Goal: Task Accomplishment & Management: Use online tool/utility

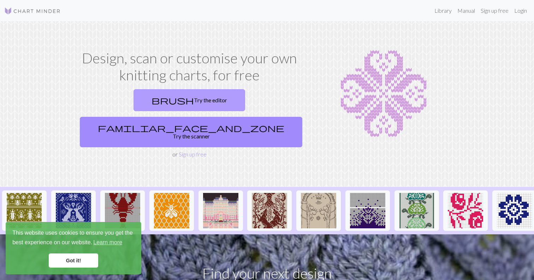
click at [143, 104] on link "brush Try the editor" at bounding box center [190, 100] width 112 height 22
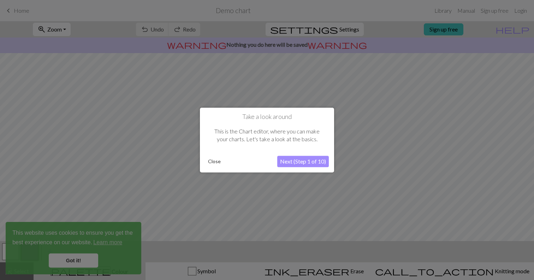
click at [290, 161] on button "Next (Step 1 of 10)" at bounding box center [303, 161] width 52 height 11
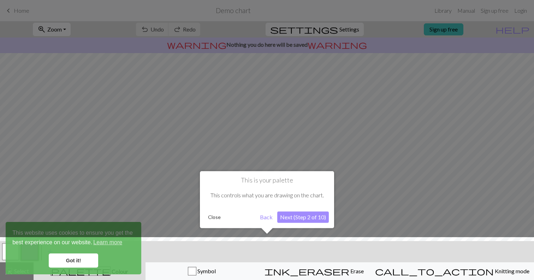
click at [290, 161] on div at bounding box center [267, 140] width 534 height 280
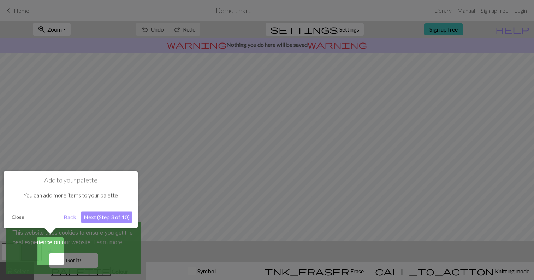
click at [19, 218] on button "Close" at bounding box center [18, 216] width 18 height 11
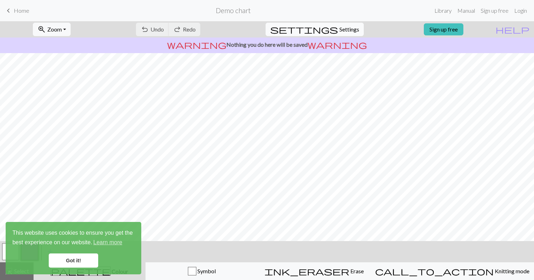
click at [344, 30] on span "Settings" at bounding box center [350, 29] width 20 height 8
select select "aran"
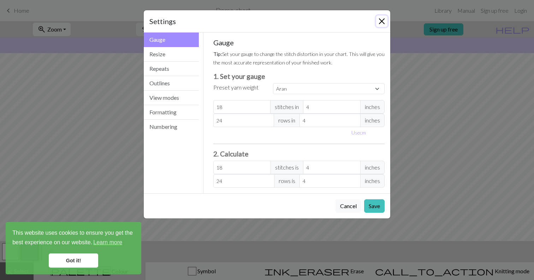
click at [384, 20] on button "Close" at bounding box center [381, 21] width 11 height 11
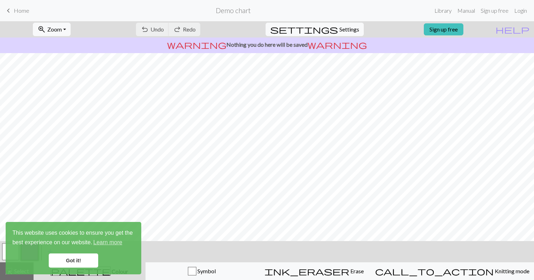
click at [78, 257] on link "Got it!" at bounding box center [73, 260] width 49 height 14
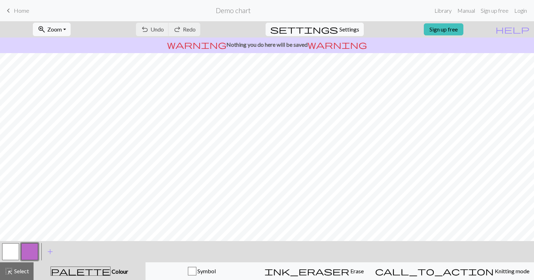
scroll to position [58, 0]
click at [19, 7] on link "keyboard_arrow_left Home" at bounding box center [16, 11] width 25 height 12
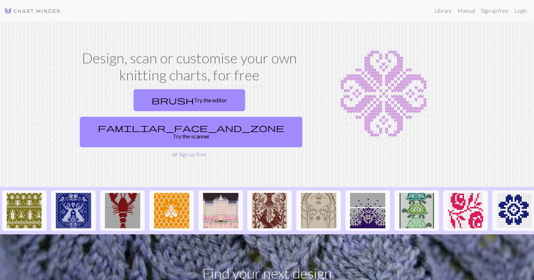
click at [183, 151] on link "Sign up free" at bounding box center [193, 154] width 28 height 7
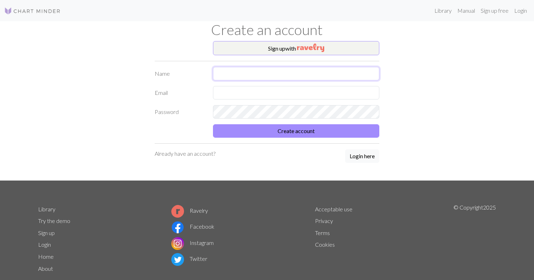
click at [339, 71] on input "text" at bounding box center [296, 73] width 166 height 13
click at [328, 47] on button "Sign up with" at bounding box center [296, 48] width 166 height 14
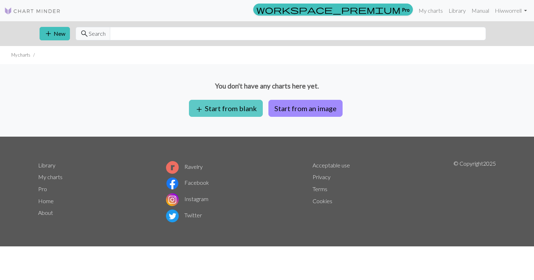
click at [246, 110] on button "add Start from blank" at bounding box center [226, 108] width 74 height 17
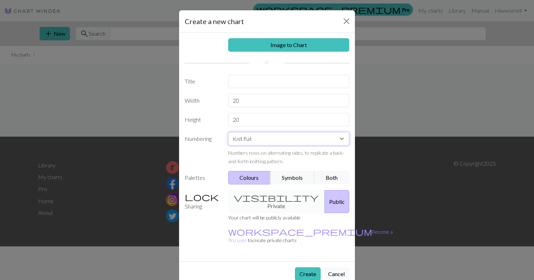
select select "round"
click option "Knit in the round" at bounding box center [0, 0] width 0 height 0
click at [263, 198] on div "visibility Private Public" at bounding box center [289, 201] width 130 height 23
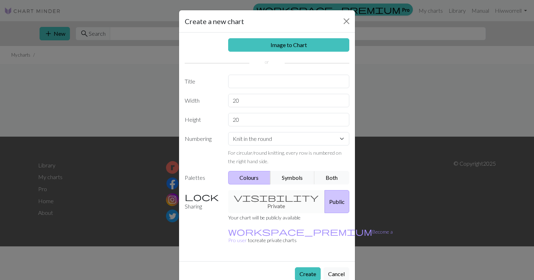
click at [288, 198] on div "visibility Private Public" at bounding box center [289, 201] width 130 height 23
click at [308, 267] on button "Create" at bounding box center [308, 273] width 26 height 13
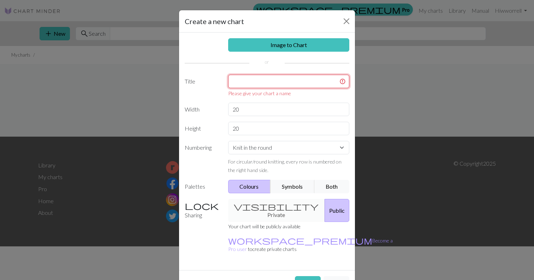
click at [264, 79] on input "text" at bounding box center [289, 81] width 122 height 13
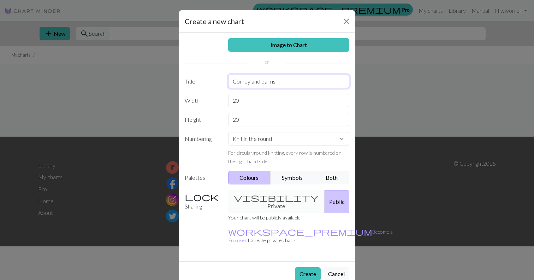
type input "Compy and palms"
click at [310, 267] on button "Create" at bounding box center [308, 273] width 26 height 13
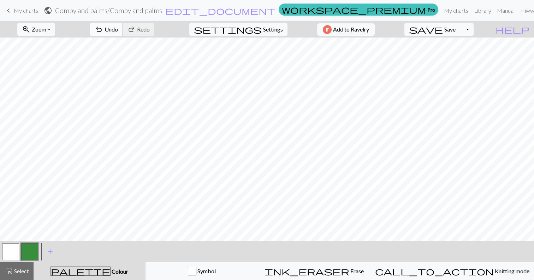
click at [118, 28] on span "Undo" at bounding box center [111, 29] width 13 height 7
click at [89, 271] on span "palette" at bounding box center [80, 271] width 59 height 10
click at [51, 250] on span "add" at bounding box center [50, 251] width 8 height 10
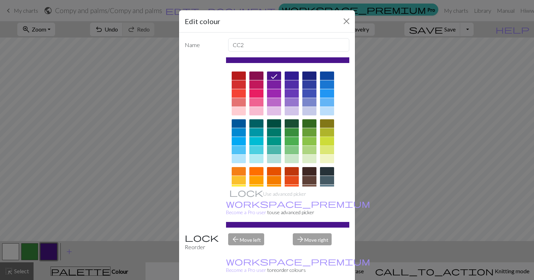
click at [331, 141] on div at bounding box center [327, 141] width 14 height 8
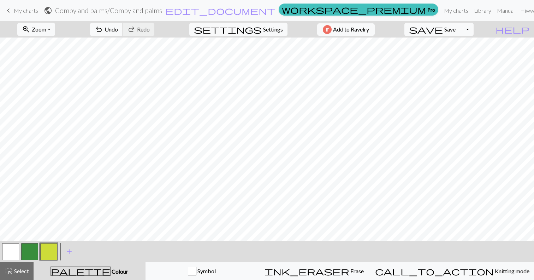
click at [26, 251] on button "button" at bounding box center [29, 251] width 17 height 17
click at [88, 269] on span "palette" at bounding box center [80, 271] width 59 height 10
click at [63, 249] on button "add Add a colour" at bounding box center [69, 251] width 18 height 18
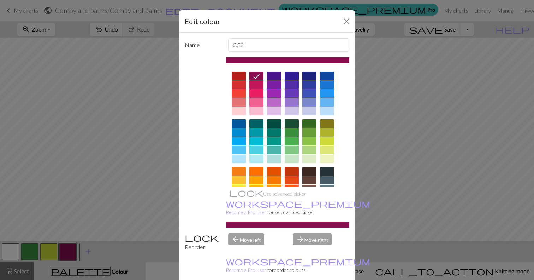
click at [312, 132] on div at bounding box center [310, 132] width 14 height 8
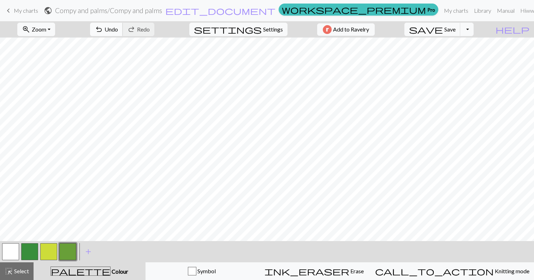
click at [103, 30] on span "undo" at bounding box center [99, 29] width 8 height 10
click at [10, 253] on button "button" at bounding box center [10, 251] width 17 height 17
click at [65, 253] on button "button" at bounding box center [67, 251] width 17 height 17
click at [12, 255] on button "button" at bounding box center [10, 251] width 17 height 17
click at [69, 251] on button "button" at bounding box center [67, 251] width 17 height 17
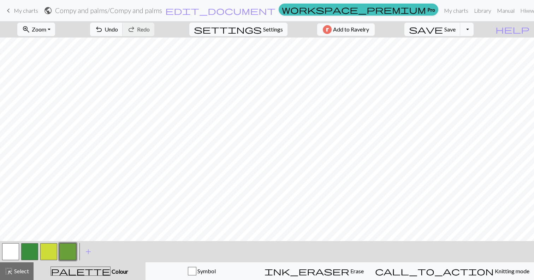
click at [10, 252] on button "button" at bounding box center [10, 251] width 17 height 17
click at [63, 253] on button "button" at bounding box center [67, 251] width 17 height 17
click at [9, 255] on button "button" at bounding box center [10, 251] width 17 height 17
click at [69, 251] on button "button" at bounding box center [67, 251] width 17 height 17
click at [52, 254] on button "button" at bounding box center [48, 251] width 17 height 17
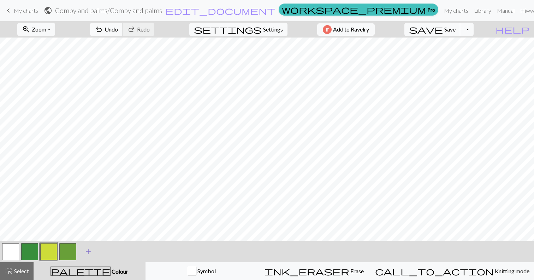
click at [89, 252] on span "add" at bounding box center [88, 251] width 8 height 10
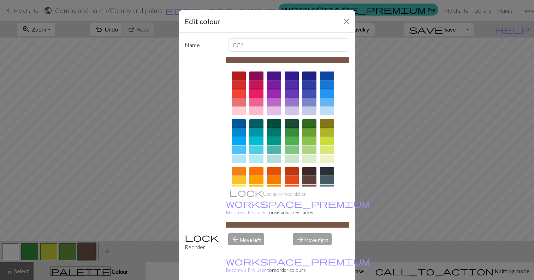
click at [310, 160] on div at bounding box center [310, 158] width 14 height 8
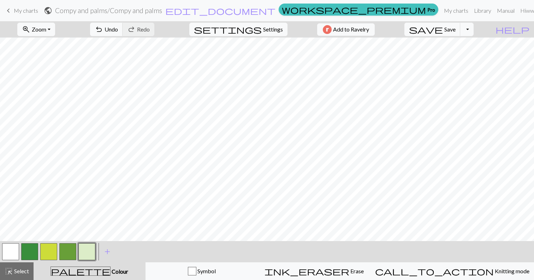
click at [70, 250] on button "button" at bounding box center [67, 251] width 17 height 17
click at [89, 251] on button "button" at bounding box center [86, 251] width 17 height 17
click at [13, 254] on button "button" at bounding box center [10, 251] width 17 height 17
click at [87, 254] on button "button" at bounding box center [86, 251] width 17 height 17
click at [263, 29] on span "Settings" at bounding box center [273, 29] width 20 height 8
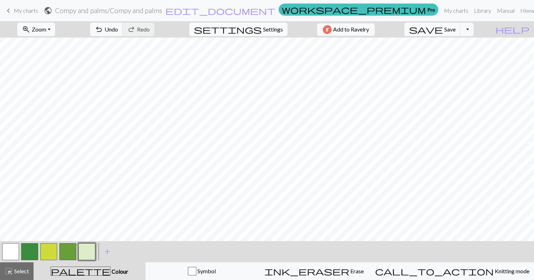
select select "aran"
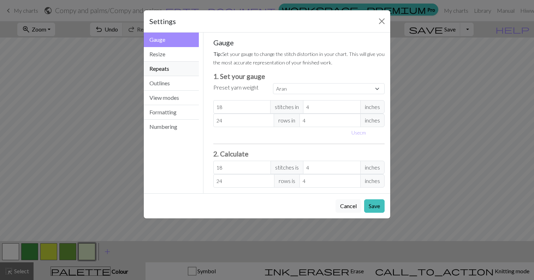
click at [164, 68] on button "Repeats" at bounding box center [171, 69] width 55 height 14
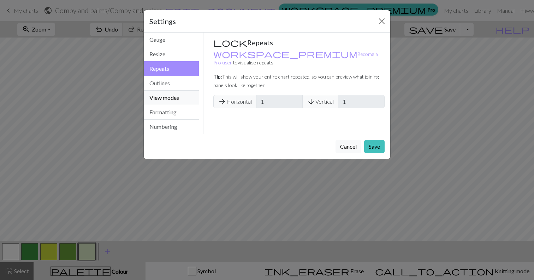
click at [165, 96] on button "View modes" at bounding box center [171, 97] width 55 height 14
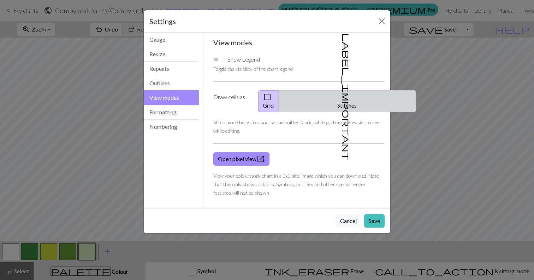
click at [335, 96] on button "label_important Stitches" at bounding box center [348, 101] width 138 height 22
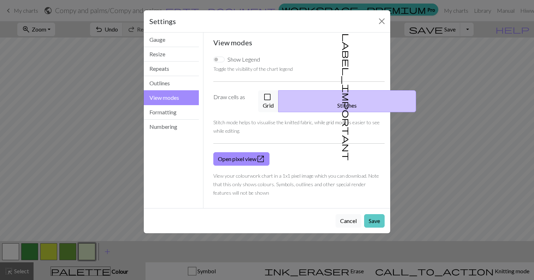
click at [377, 214] on button "Save" at bounding box center [374, 220] width 21 height 13
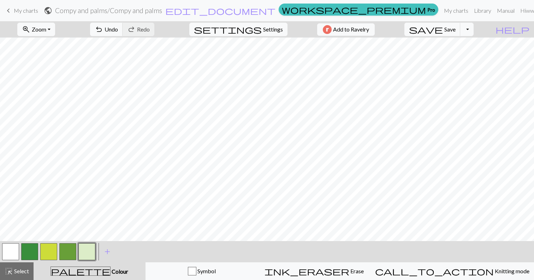
click at [10, 250] on button "button" at bounding box center [10, 251] width 17 height 17
click at [85, 254] on button "button" at bounding box center [86, 251] width 17 height 17
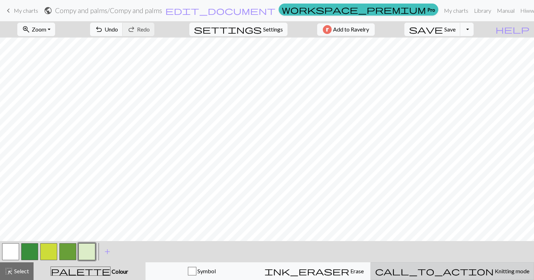
click at [494, 272] on span "Knitting mode" at bounding box center [512, 270] width 36 height 7
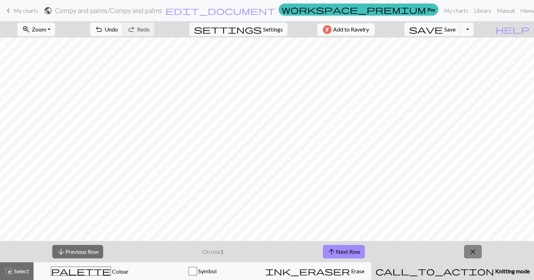
click at [476, 249] on span "close" at bounding box center [473, 251] width 8 height 10
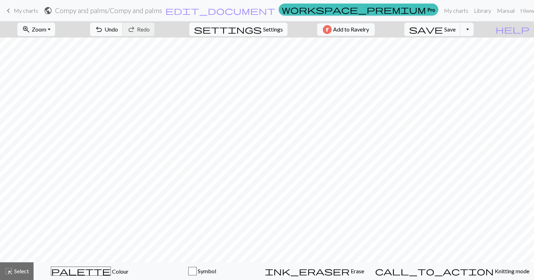
click at [251, 30] on span "settings" at bounding box center [228, 29] width 68 height 10
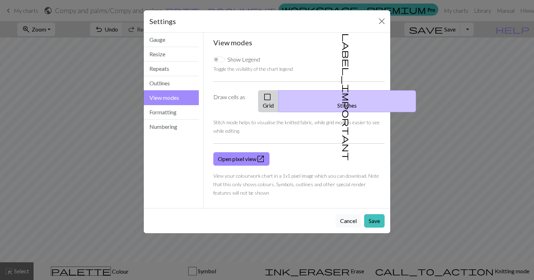
click at [279, 101] on button "check_box_outline_blank Grid" at bounding box center [268, 101] width 21 height 22
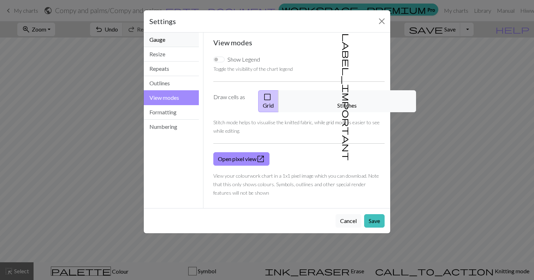
click at [166, 41] on button "Gauge" at bounding box center [171, 40] width 55 height 14
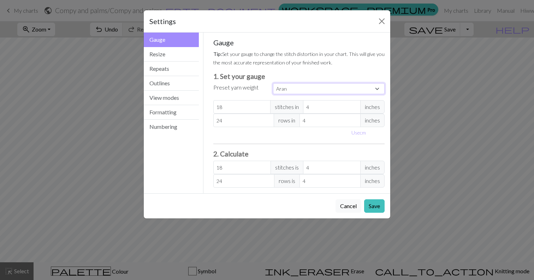
select select "fingering"
click option "Fingering" at bounding box center [0, 0] width 0 height 0
type input "28"
type input "36"
type input "28"
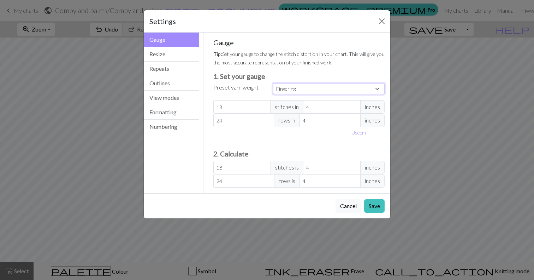
type input "36"
click at [373, 205] on button "Save" at bounding box center [374, 205] width 21 height 13
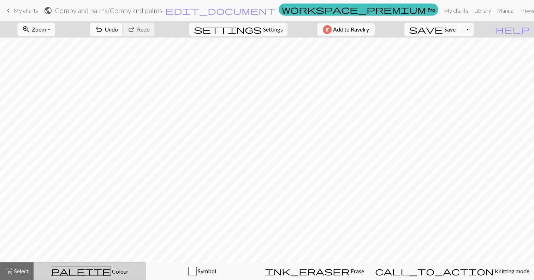
click at [111, 273] on span "Colour" at bounding box center [120, 271] width 18 height 7
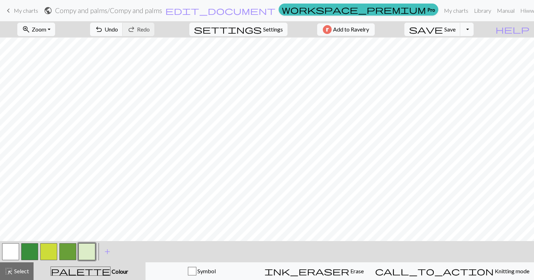
click at [66, 247] on button "button" at bounding box center [67, 251] width 17 height 17
click at [10, 253] on button "button" at bounding box center [10, 251] width 17 height 17
click at [86, 250] on button "button" at bounding box center [86, 251] width 17 height 17
click at [8, 250] on button "button" at bounding box center [10, 251] width 17 height 17
click at [84, 253] on button "button" at bounding box center [86, 251] width 17 height 17
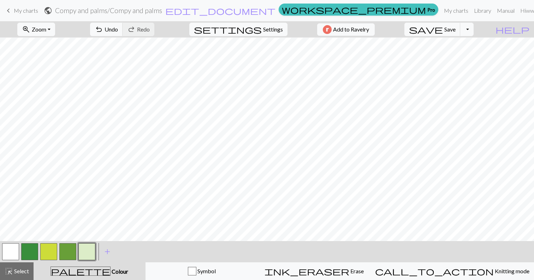
click at [12, 250] on button "button" at bounding box center [10, 251] width 17 height 17
click at [474, 30] on button "Toggle Dropdown" at bounding box center [467, 29] width 13 height 13
click at [460, 58] on button "save_alt Download" at bounding box center [415, 56] width 117 height 11
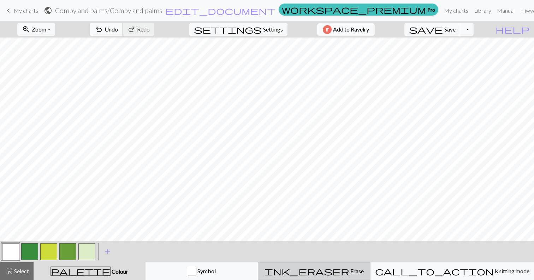
click at [341, 271] on span "ink_eraser" at bounding box center [307, 271] width 85 height 10
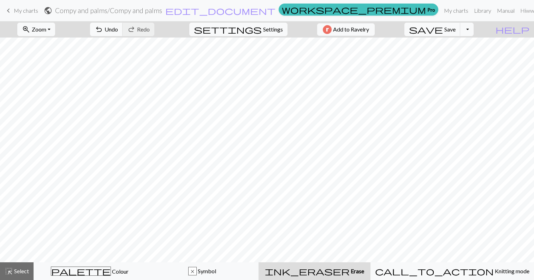
click at [341, 271] on span "ink_eraser" at bounding box center [307, 271] width 85 height 10
click at [14, 11] on span "My charts" at bounding box center [26, 10] width 24 height 7
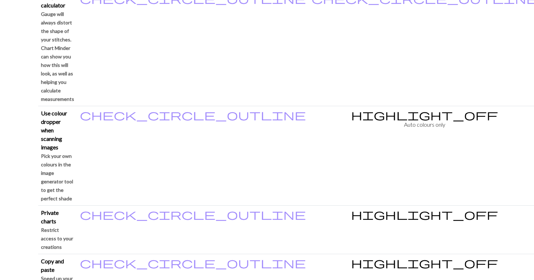
scroll to position [708, 0]
